Goal: Information Seeking & Learning: Learn about a topic

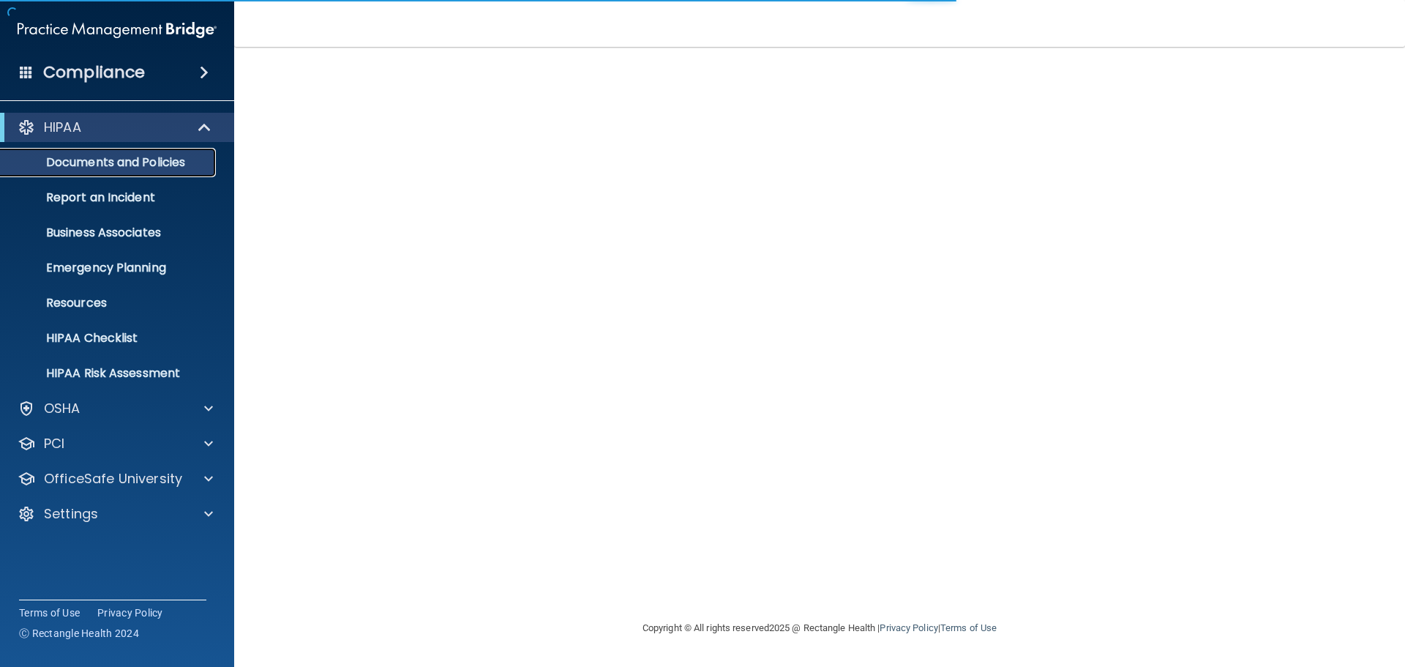
click at [140, 165] on p "Documents and Policies" at bounding box center [110, 162] width 200 height 15
click at [86, 412] on div "OSHA" at bounding box center [97, 408] width 181 height 18
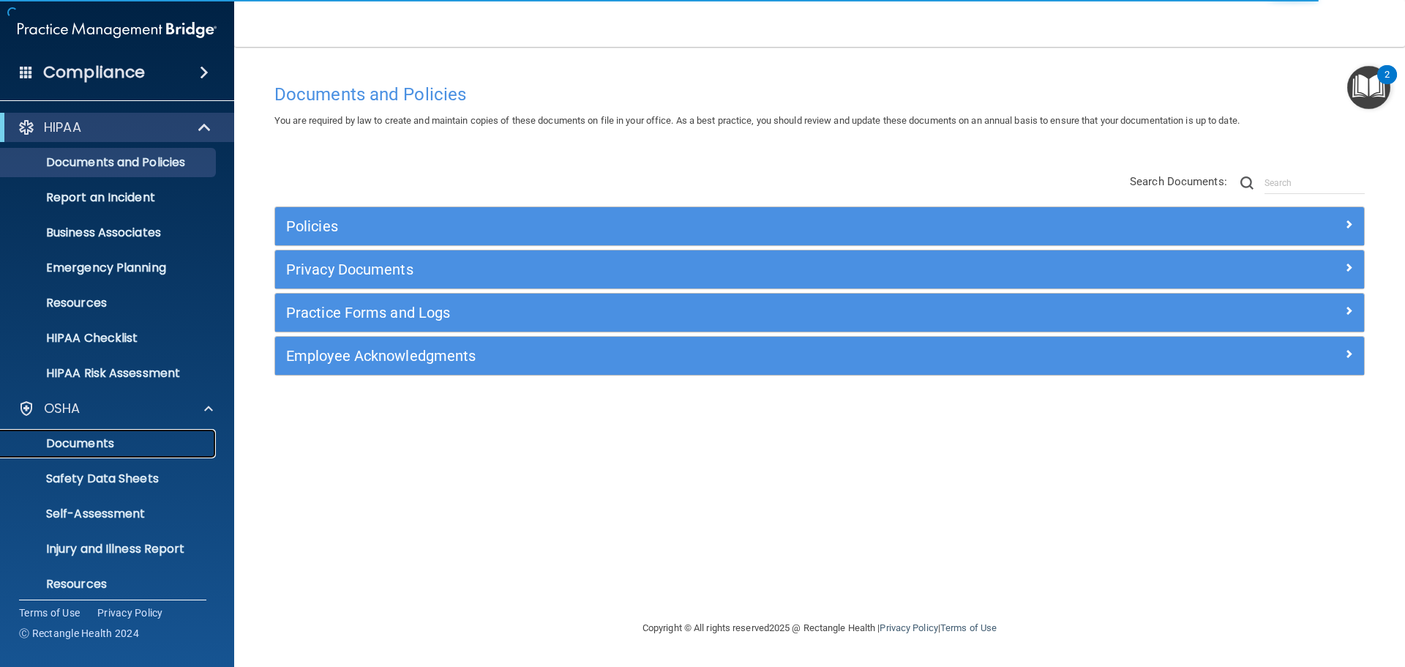
click at [92, 442] on p "Documents" at bounding box center [110, 443] width 200 height 15
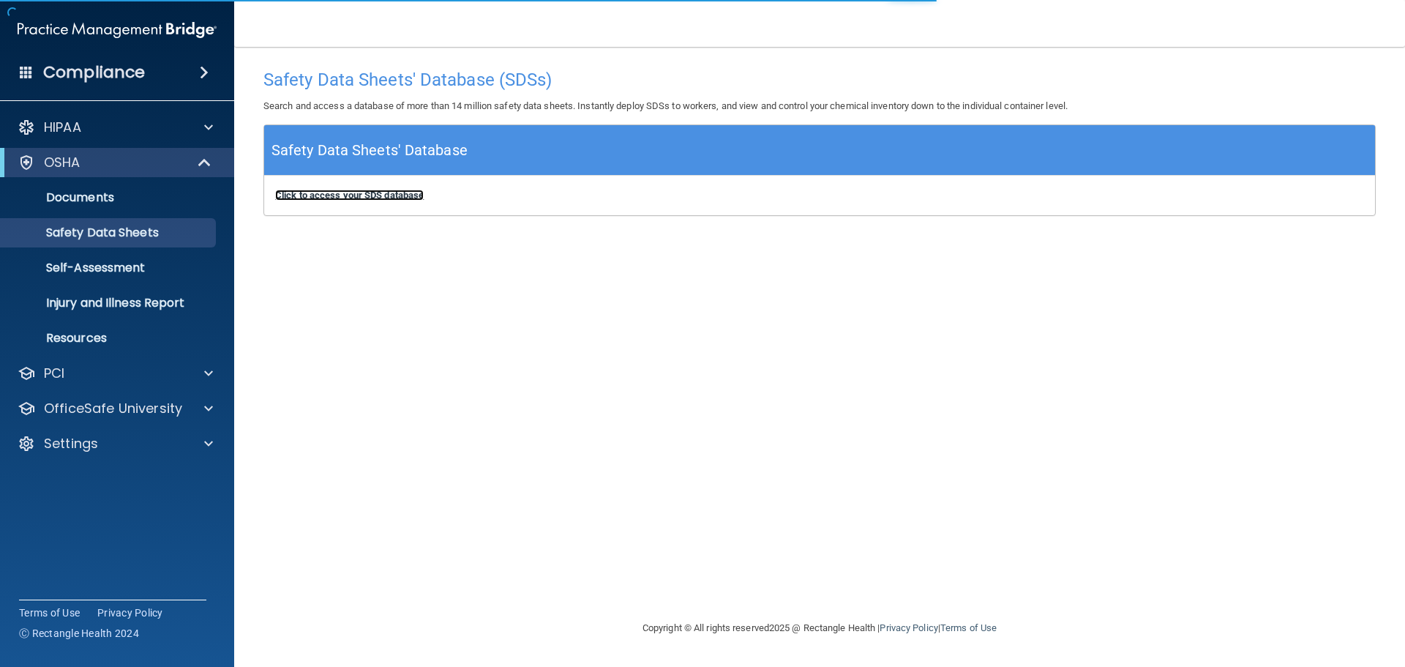
click at [359, 198] on b "Click to access your SDS database" at bounding box center [349, 194] width 149 height 11
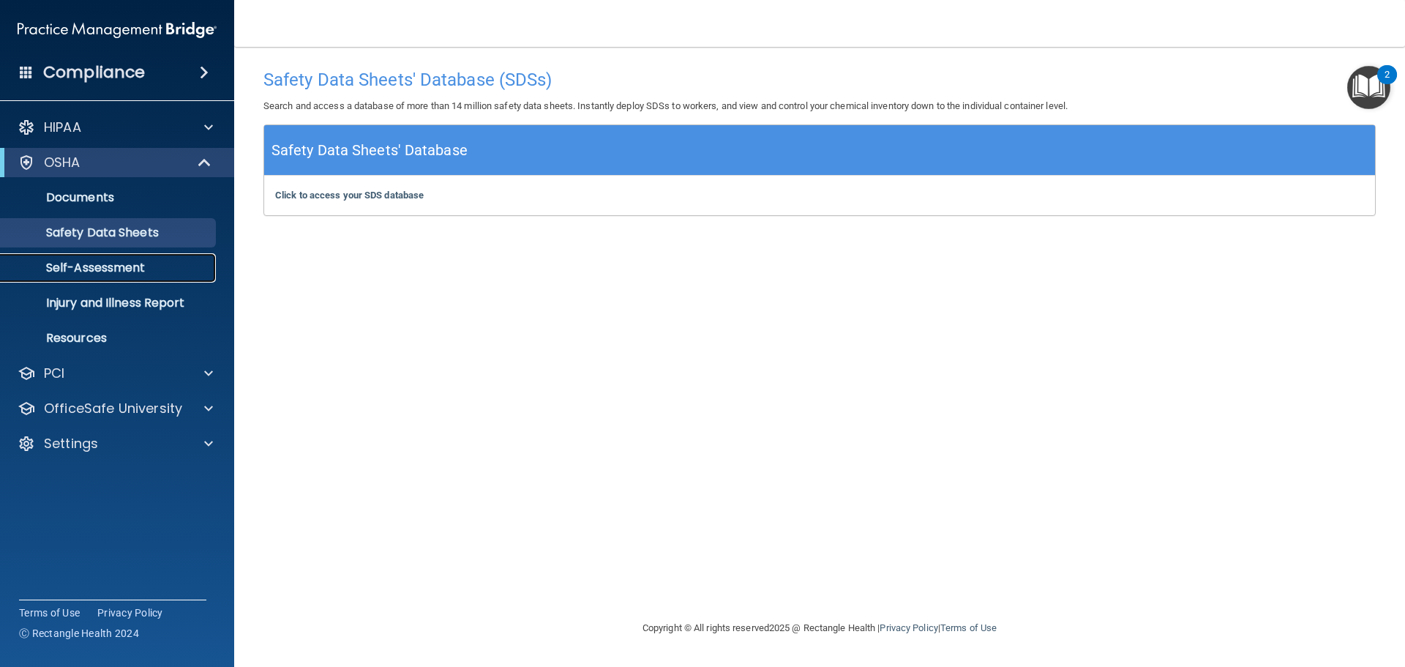
click at [110, 264] on p "Self-Assessment" at bounding box center [110, 267] width 200 height 15
